Goal: Information Seeking & Learning: Learn about a topic

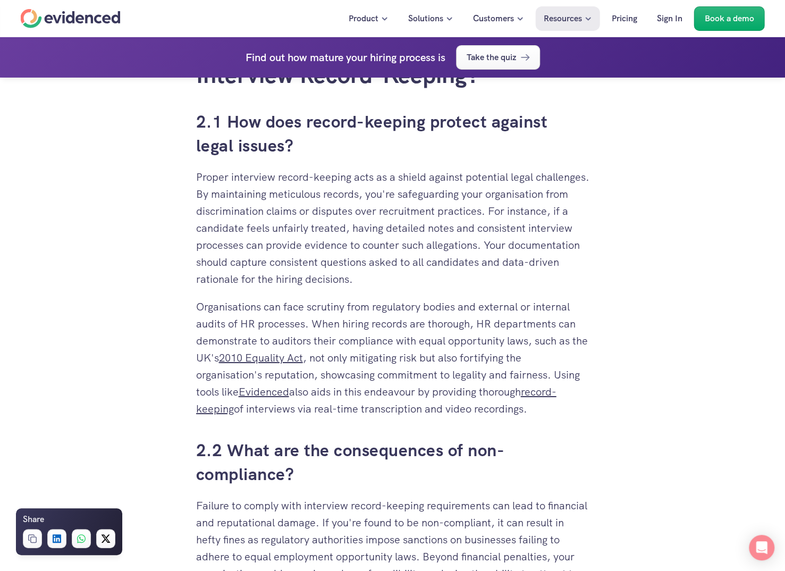
scroll to position [2019, 0]
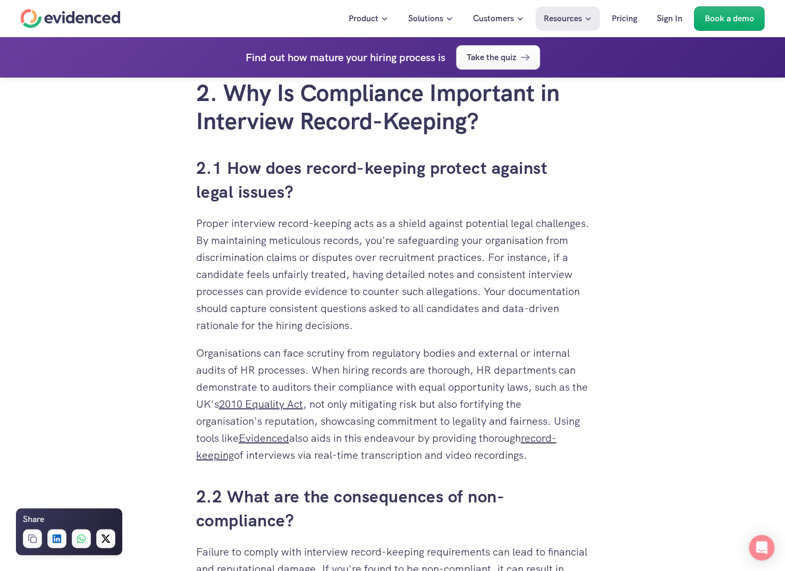
drag, startPoint x: 198, startPoint y: 220, endPoint x: 565, endPoint y: 327, distance: 382.2
click at [565, 327] on p "Proper interview record-keeping acts as a shield against potential legal challe…" at bounding box center [392, 274] width 393 height 119
copy p "Proper interview record-keeping acts as a shield against potential legal challe…"
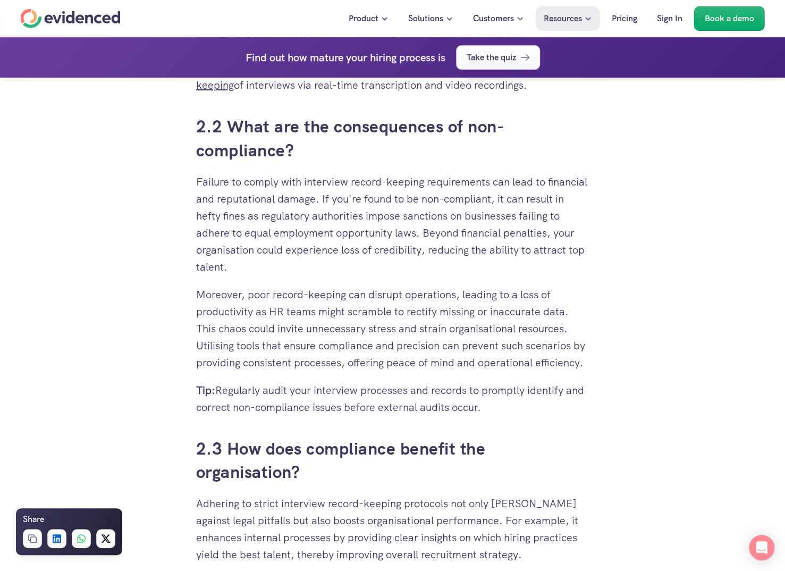
scroll to position [2391, 0]
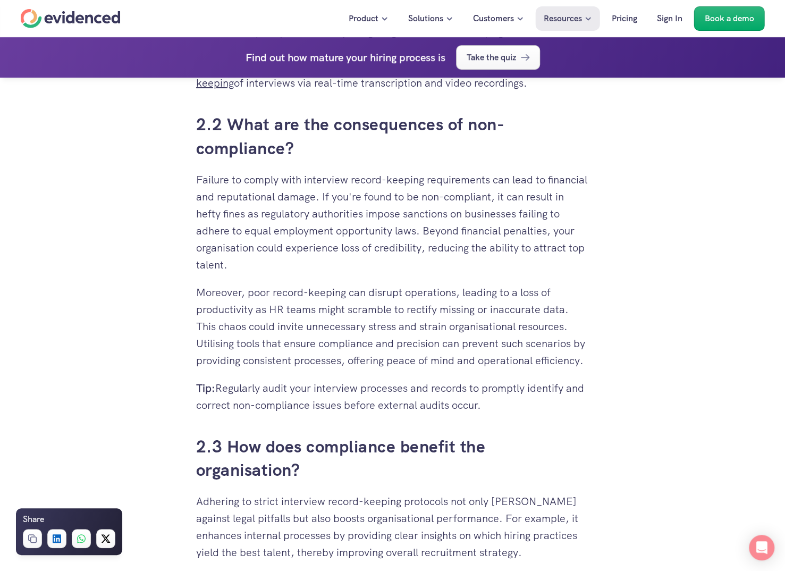
drag, startPoint x: 198, startPoint y: 177, endPoint x: 453, endPoint y: 268, distance: 270.2
click at [453, 268] on p "Failure to comply with interview record-keeping requirements can lead to financ…" at bounding box center [392, 222] width 393 height 102
click at [579, 299] on p "Moreover, poor record-keeping can disrupt operations, leading to a loss of prod…" at bounding box center [392, 326] width 393 height 85
drag, startPoint x: 197, startPoint y: 180, endPoint x: 478, endPoint y: 329, distance: 318.0
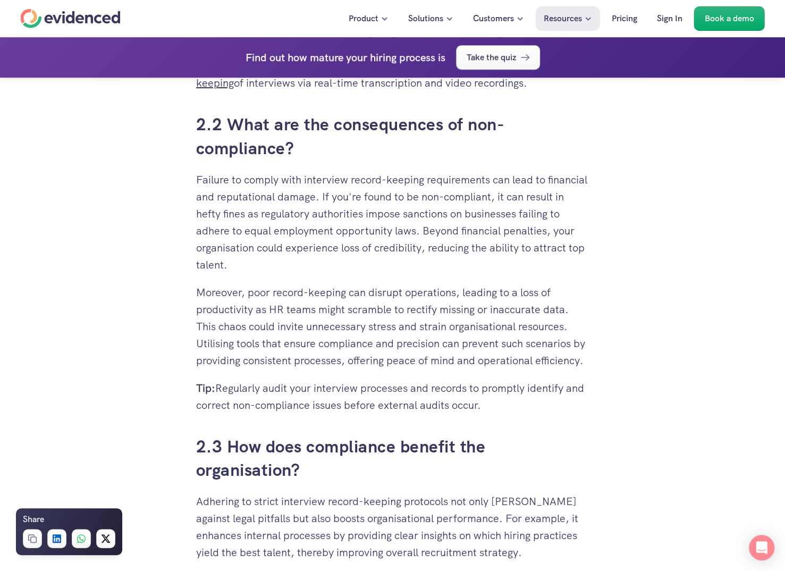
copy div "Failure to comply with interview record-keeping requirements can lead to financ…"
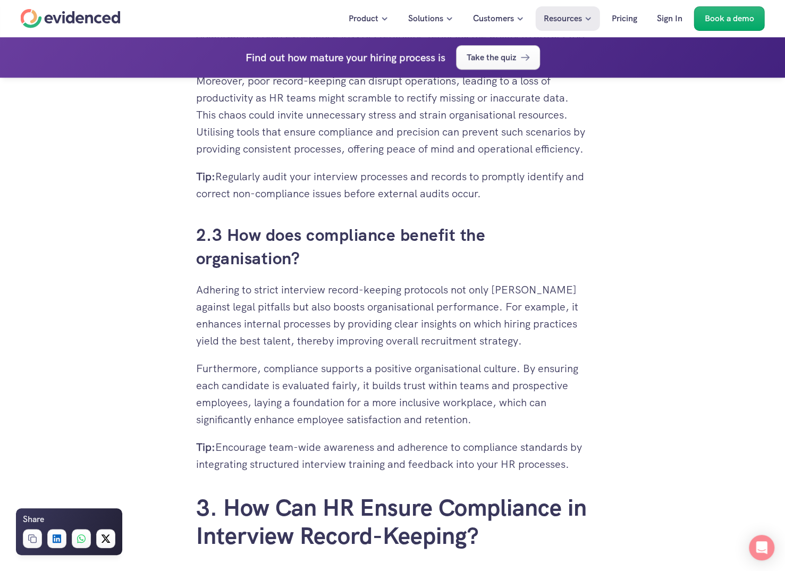
scroll to position [2603, 0]
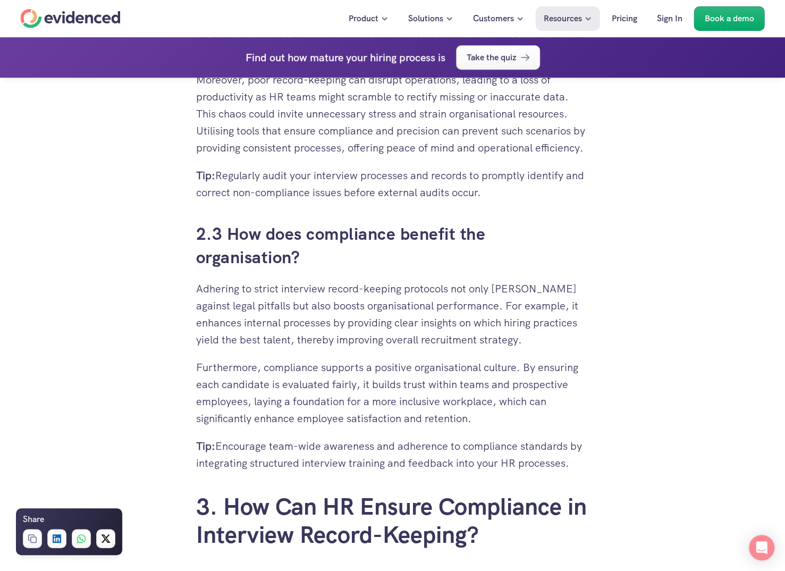
drag, startPoint x: 198, startPoint y: 302, endPoint x: 519, endPoint y: 424, distance: 343.2
copy div "Adhering to strict interview record-keeping protocols not only [PERSON_NAME] ag…"
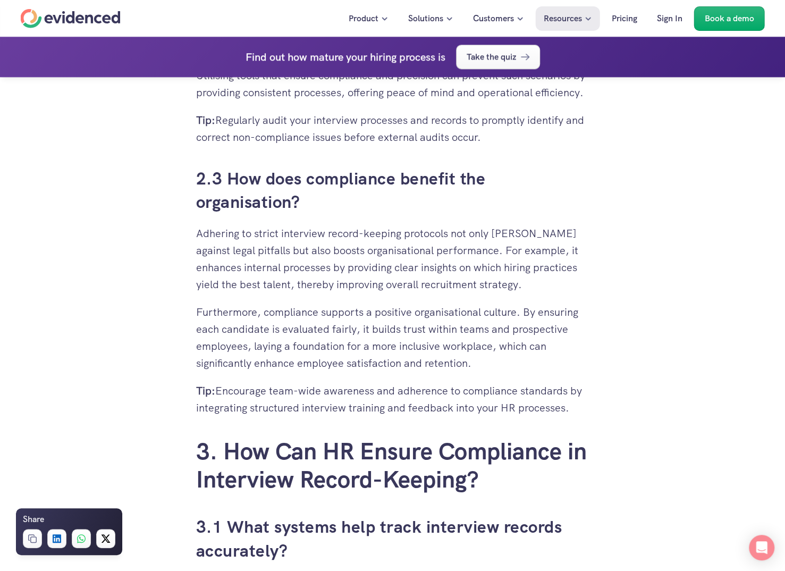
scroll to position [2922, 0]
